Goal: Task Accomplishment & Management: Manage account settings

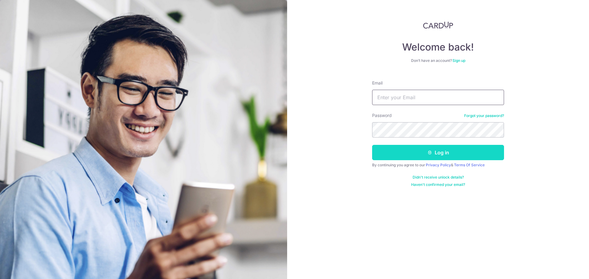
type input "[EMAIL_ADDRESS][DOMAIN_NAME]"
click at [401, 153] on button "Log in" at bounding box center [438, 152] width 132 height 15
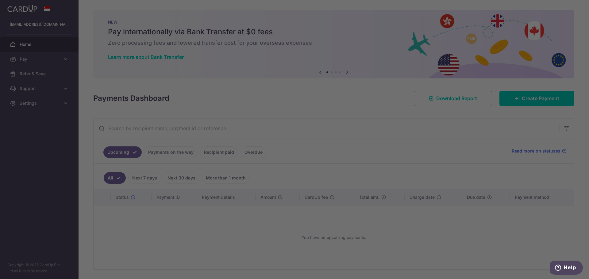
click at [156, 129] on div at bounding box center [297, 141] width 595 height 282
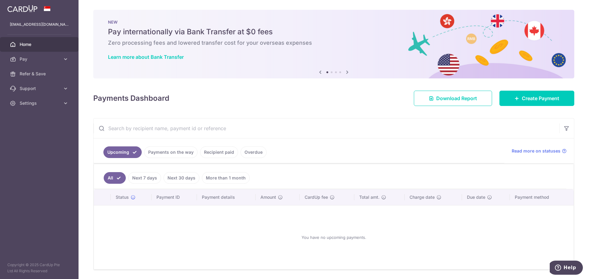
click at [151, 128] on input "text" at bounding box center [326, 129] width 465 height 20
click at [66, 56] on link "Pay" at bounding box center [39, 59] width 79 height 15
click at [34, 88] on span "Recipients" at bounding box center [40, 89] width 40 height 6
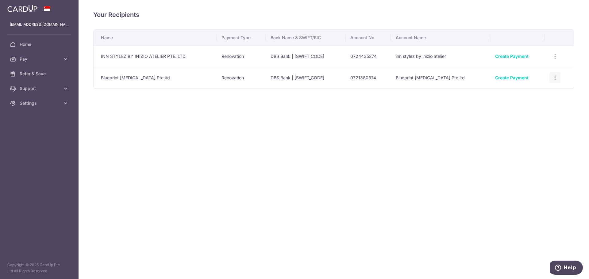
click at [554, 76] on icon "button" at bounding box center [555, 78] width 6 height 6
